Goal: Contribute content

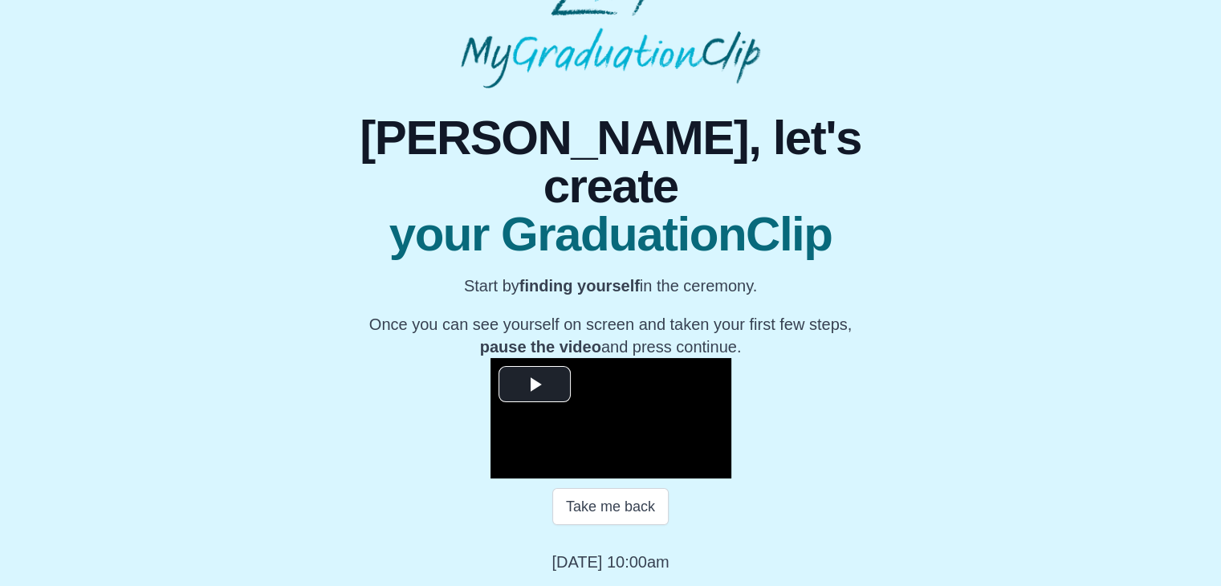
scroll to position [189, 0]
click at [535, 384] on span "Video Player" at bounding box center [535, 384] width 0 height 0
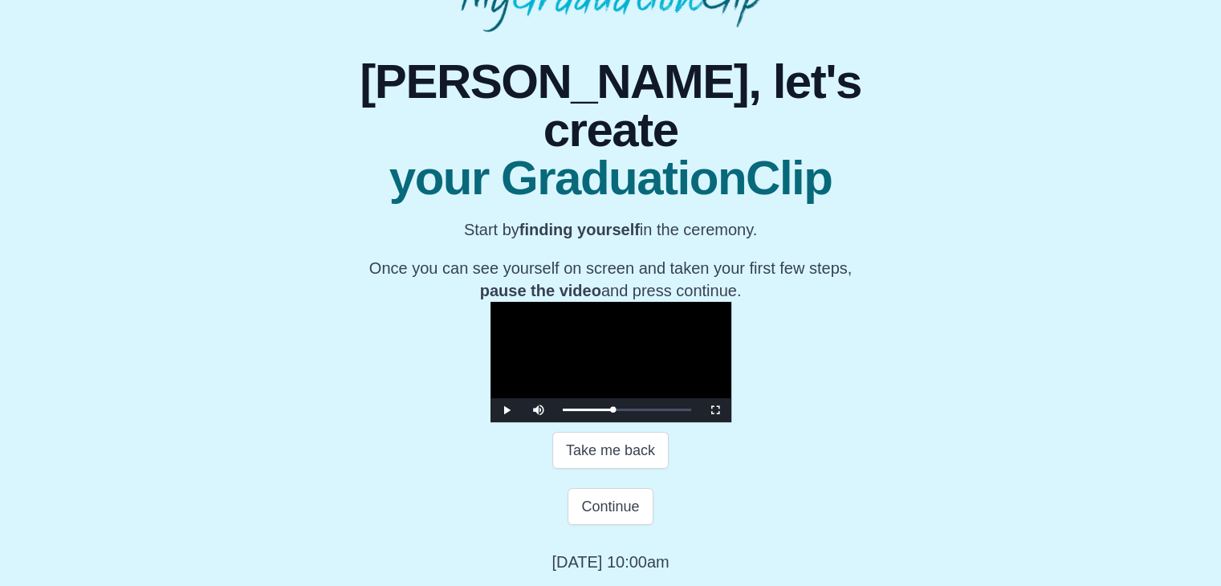
click at [491, 302] on video "Video Player" at bounding box center [611, 362] width 241 height 120
click at [612, 469] on button "Take me back" at bounding box center [610, 450] width 116 height 37
click at [634, 422] on video "Video Player" at bounding box center [611, 362] width 241 height 120
click at [599, 469] on button "Take me back" at bounding box center [610, 450] width 116 height 37
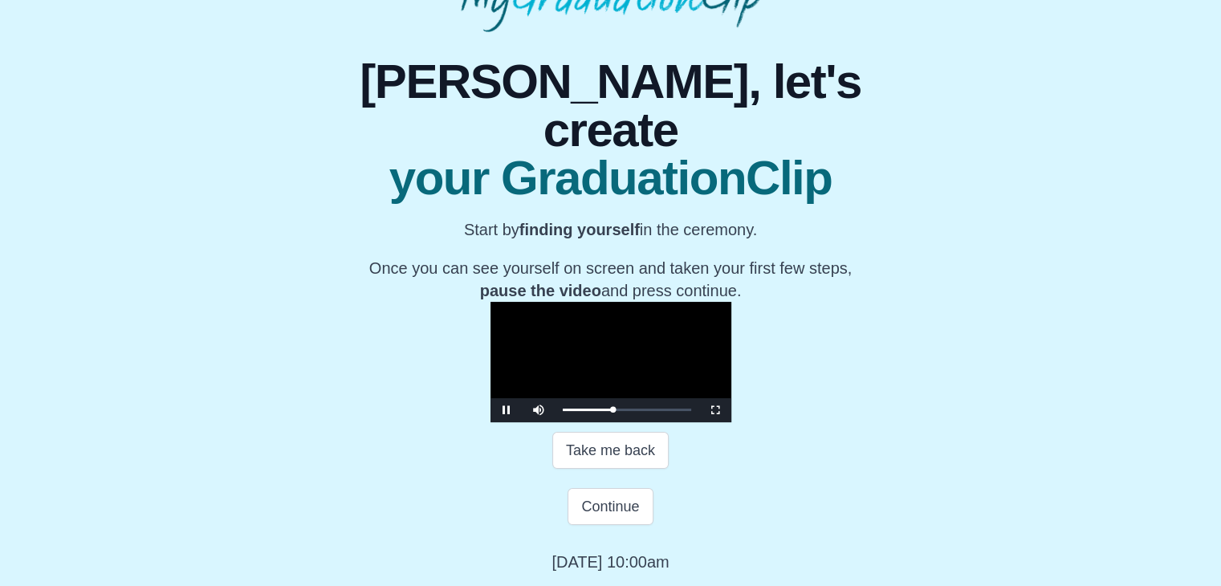
click at [601, 422] on video "Video Player" at bounding box center [611, 362] width 241 height 120
click at [615, 422] on video "Video Player" at bounding box center [611, 362] width 241 height 120
click at [609, 518] on button "Continue" at bounding box center [610, 506] width 85 height 37
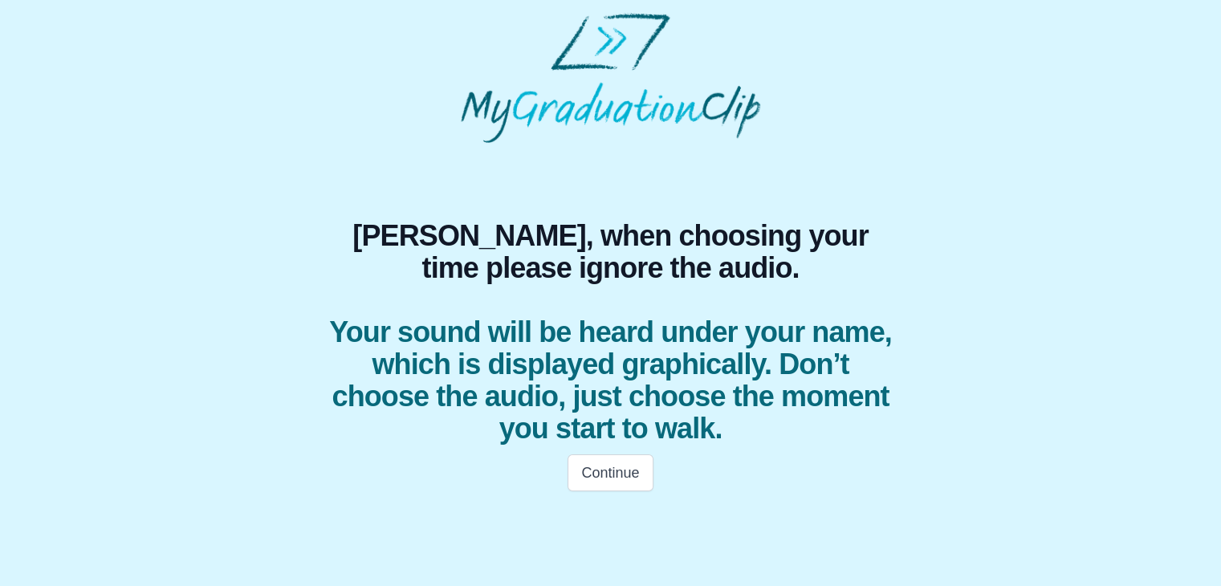
scroll to position [0, 0]
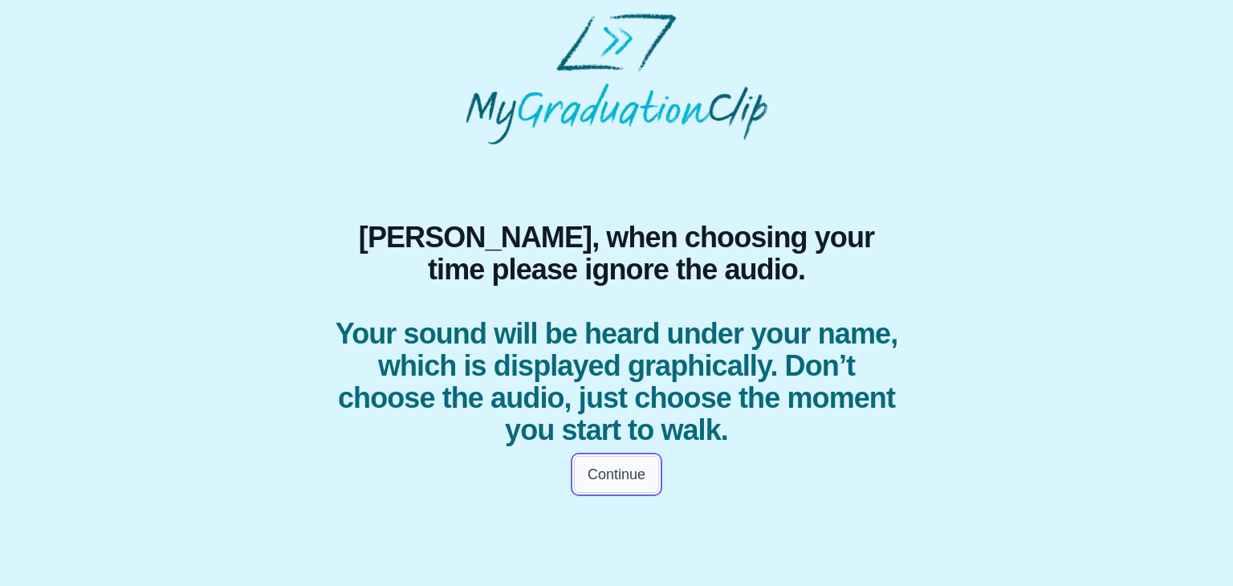
click at [618, 482] on button "Continue" at bounding box center [616, 474] width 85 height 37
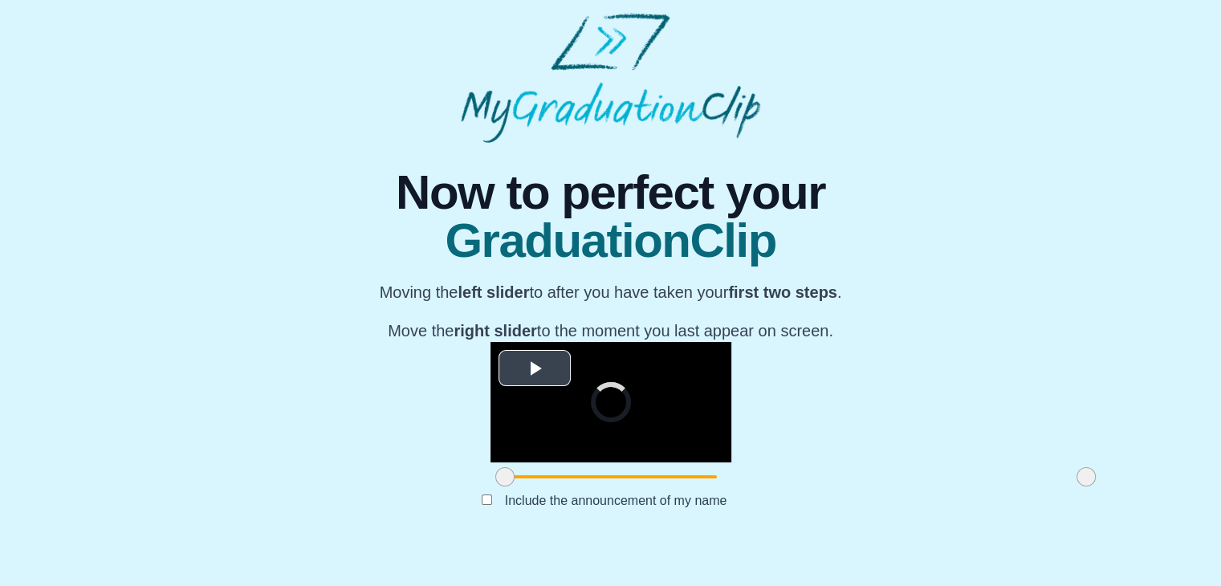
scroll to position [191, 0]
drag, startPoint x: 321, startPoint y: 505, endPoint x: 488, endPoint y: 515, distance: 167.3
click at [662, 487] on span at bounding box center [671, 476] width 19 height 19
drag, startPoint x: 487, startPoint y: 503, endPoint x: 466, endPoint y: 503, distance: 20.1
click at [642, 487] on span at bounding box center [651, 476] width 19 height 19
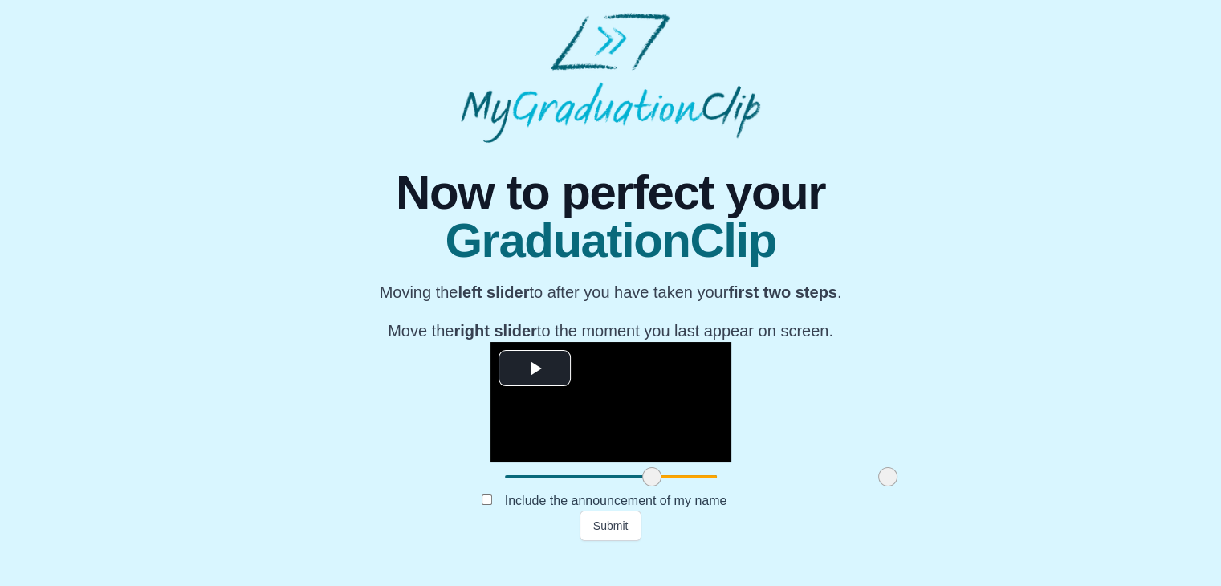
drag, startPoint x: 902, startPoint y: 510, endPoint x: 704, endPoint y: 514, distance: 198.3
click at [878, 487] on span at bounding box center [887, 476] width 19 height 19
click at [584, 541] on button "Submit" at bounding box center [611, 526] width 63 height 31
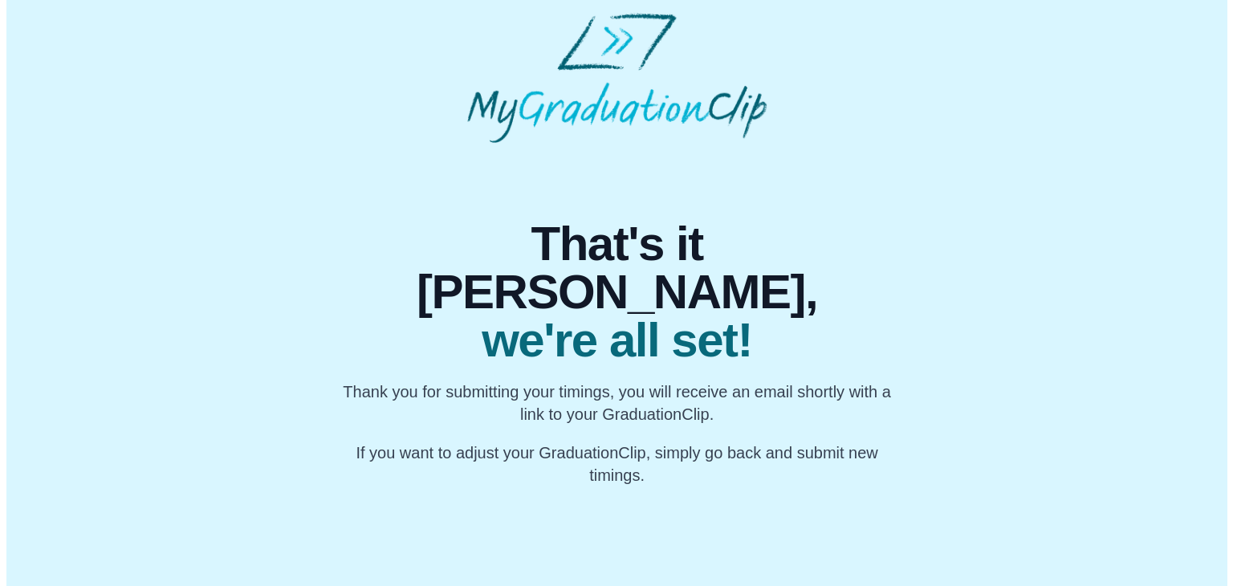
scroll to position [0, 0]
